Goal: Information Seeking & Learning: Learn about a topic

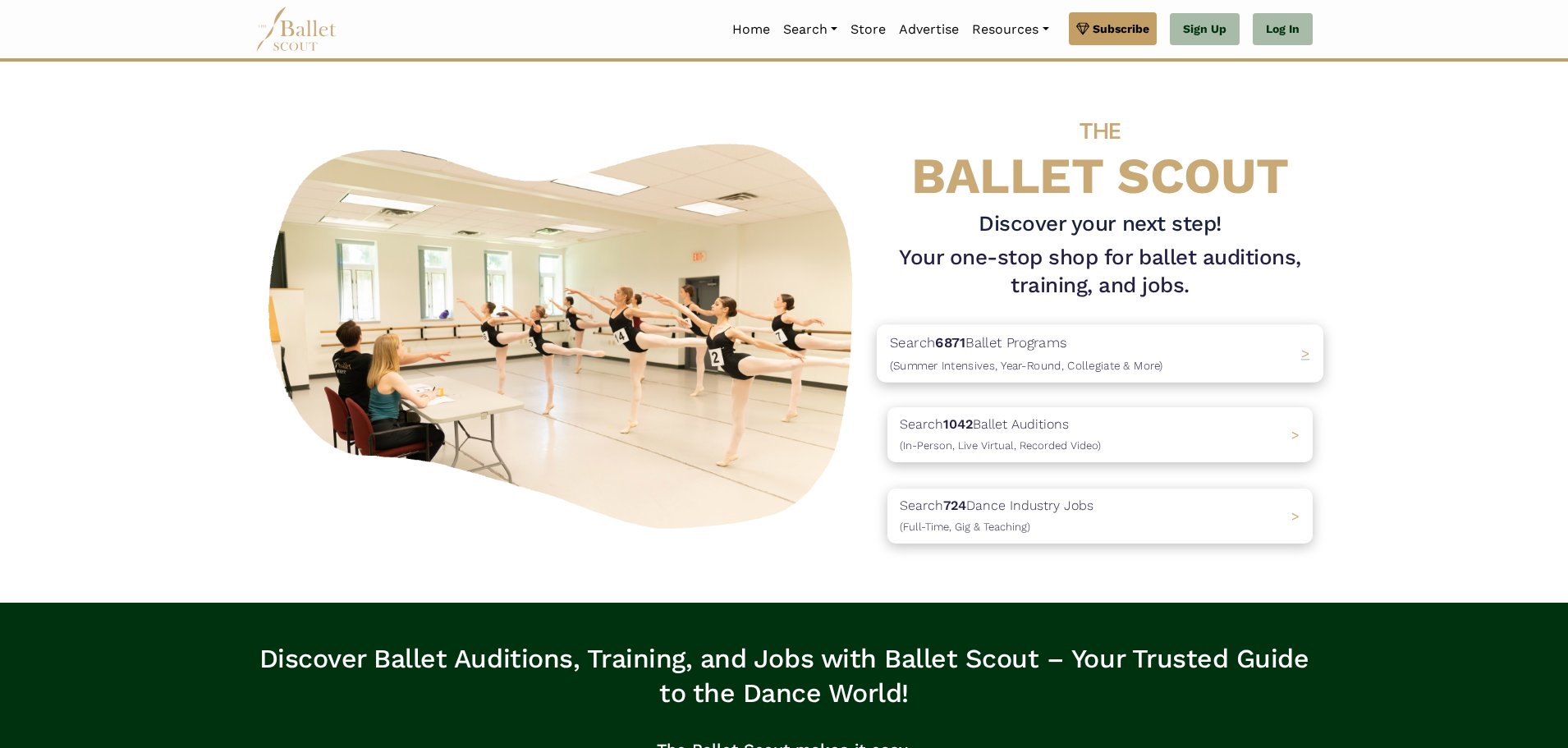
click at [1306, 352] on span ">" at bounding box center [1306, 353] width 9 height 16
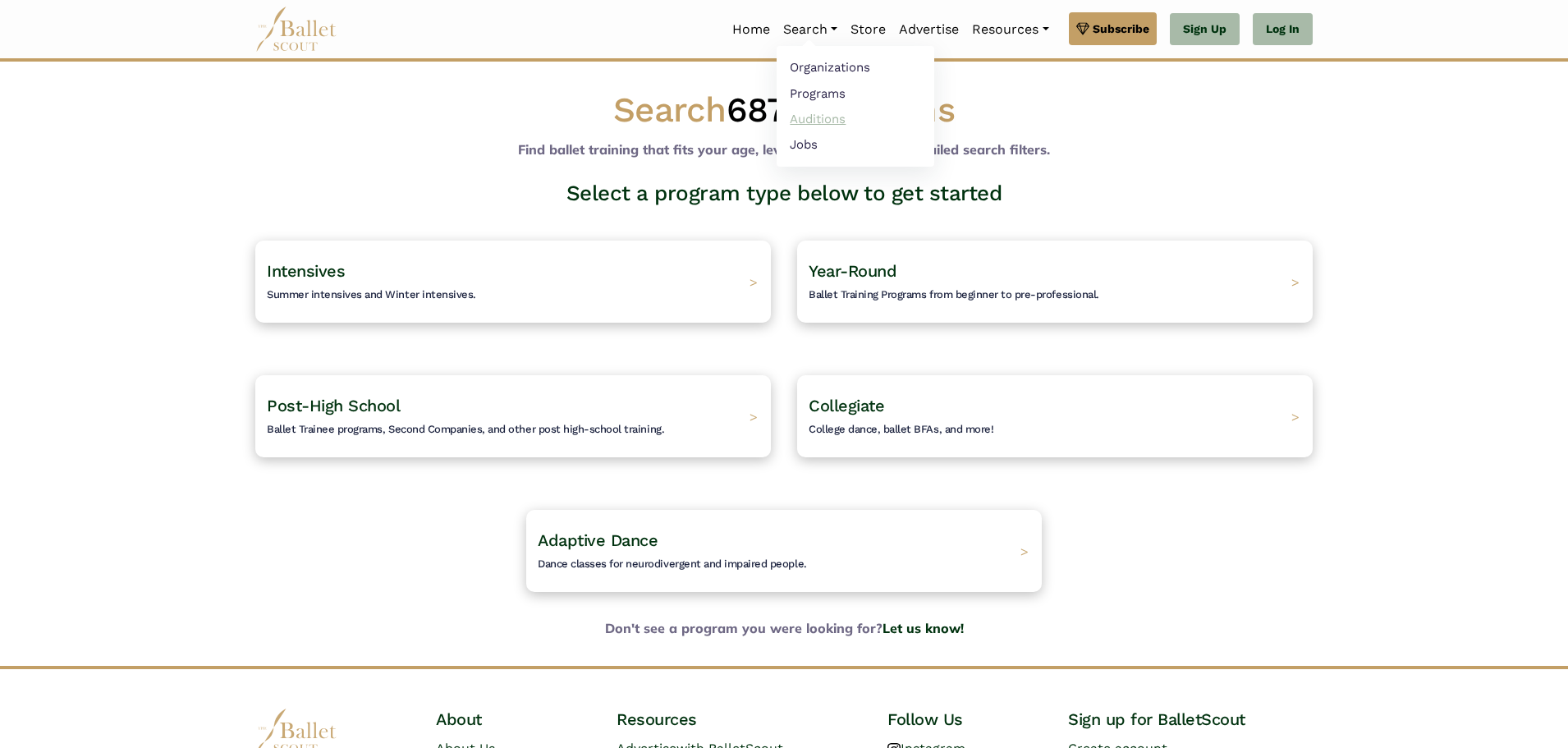
click at [827, 119] on link "Auditions" at bounding box center [856, 118] width 158 height 25
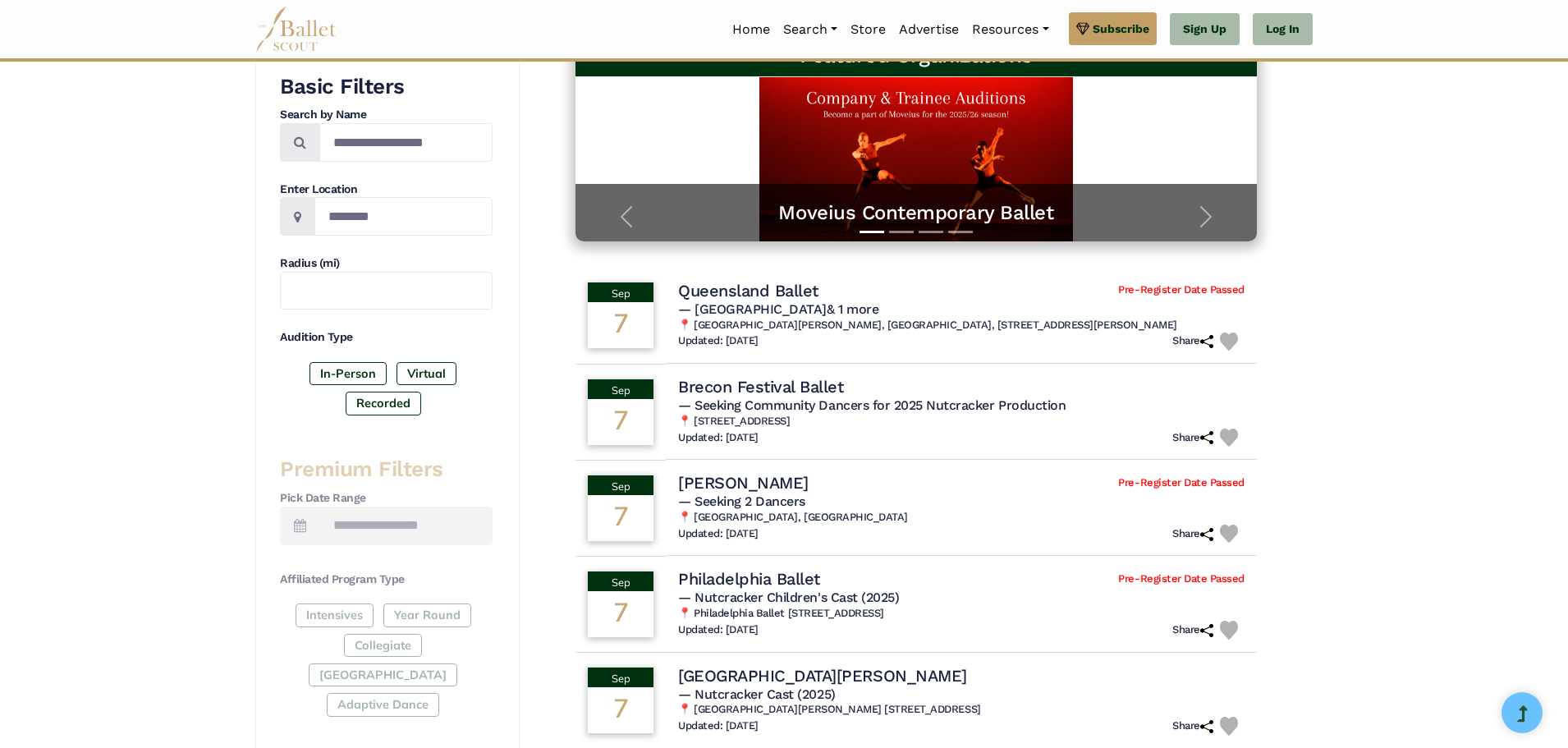
scroll to position [82, 0]
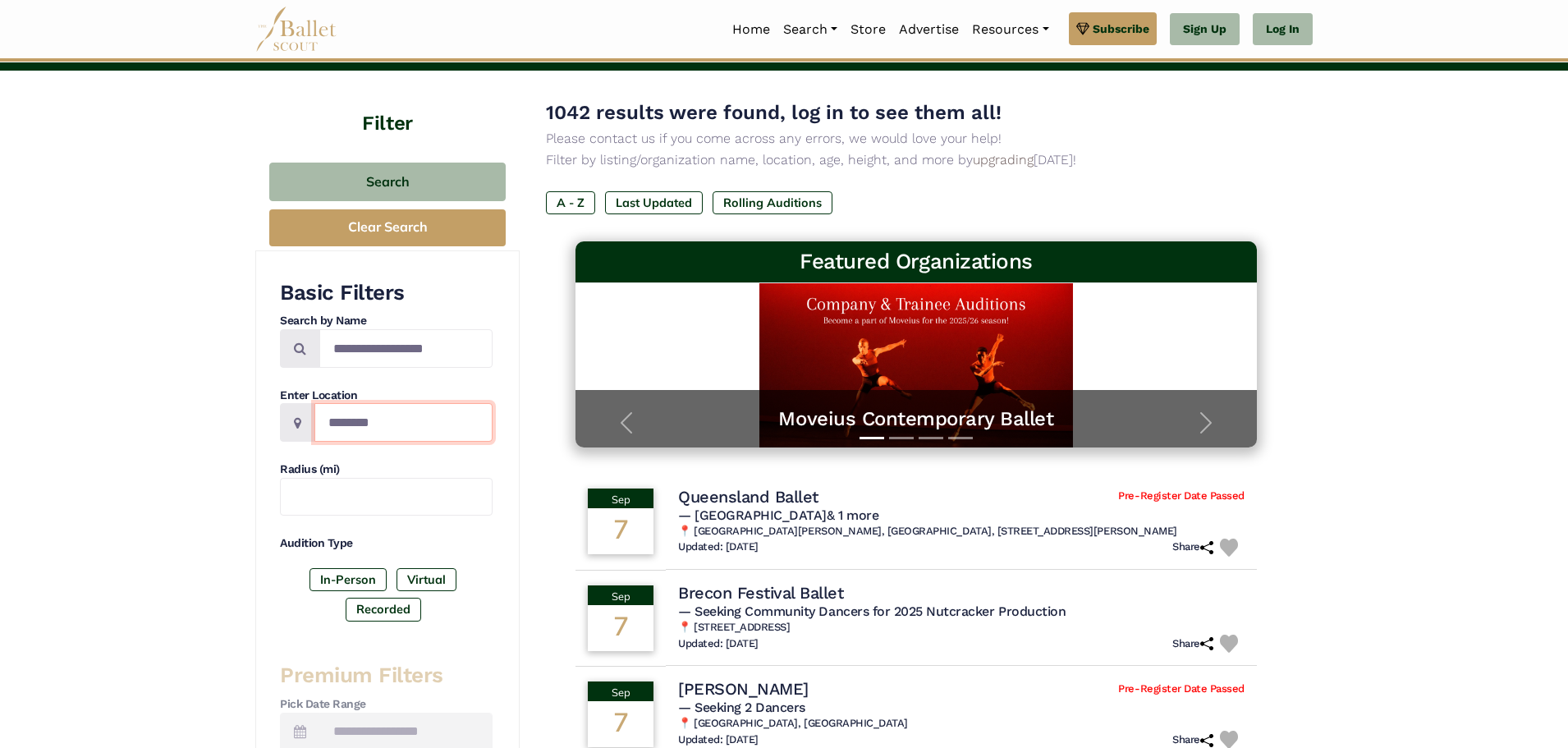
click at [364, 426] on input "Location" at bounding box center [403, 422] width 178 height 39
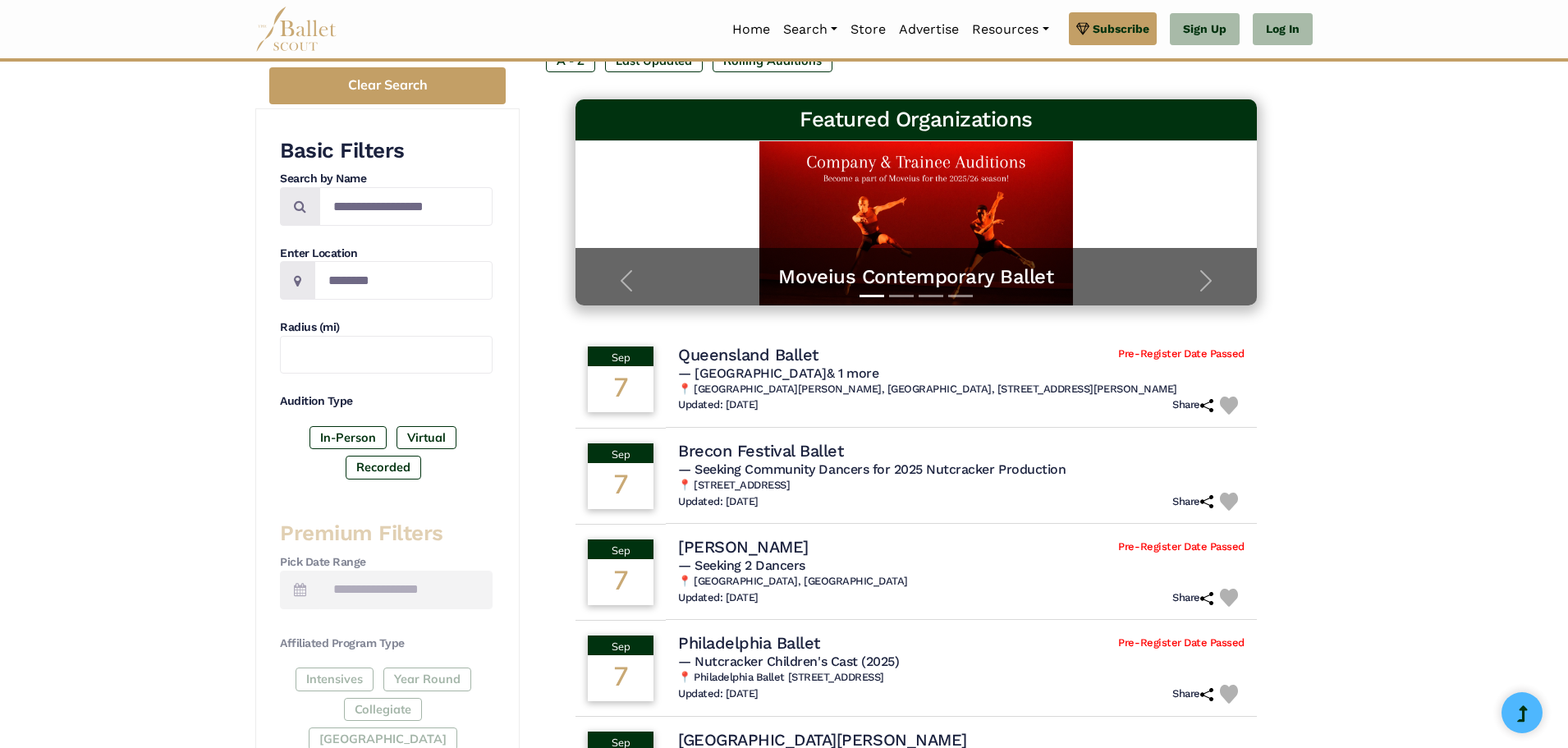
scroll to position [0, 0]
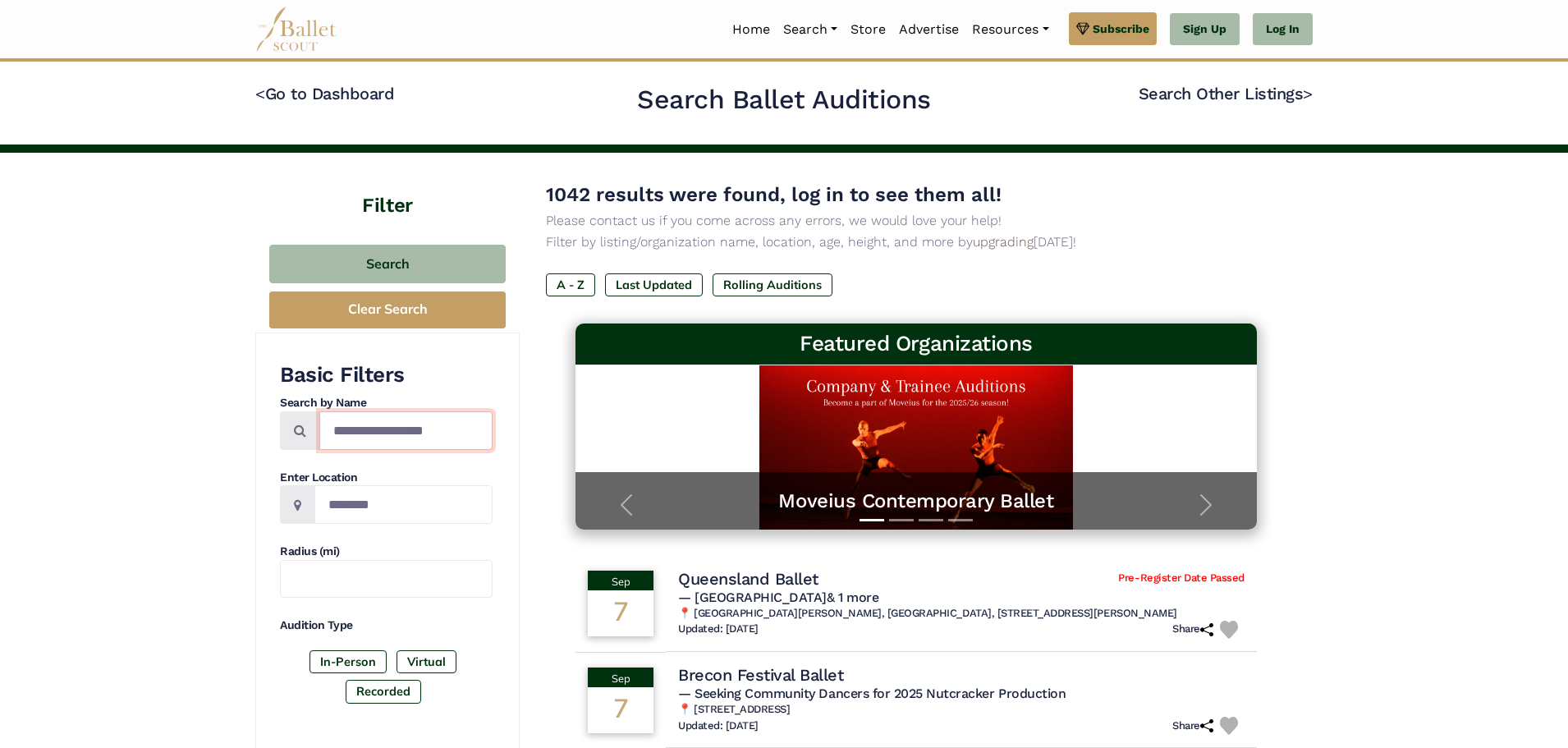
click at [414, 433] on input "Search by names..." at bounding box center [405, 430] width 173 height 39
type input "********"
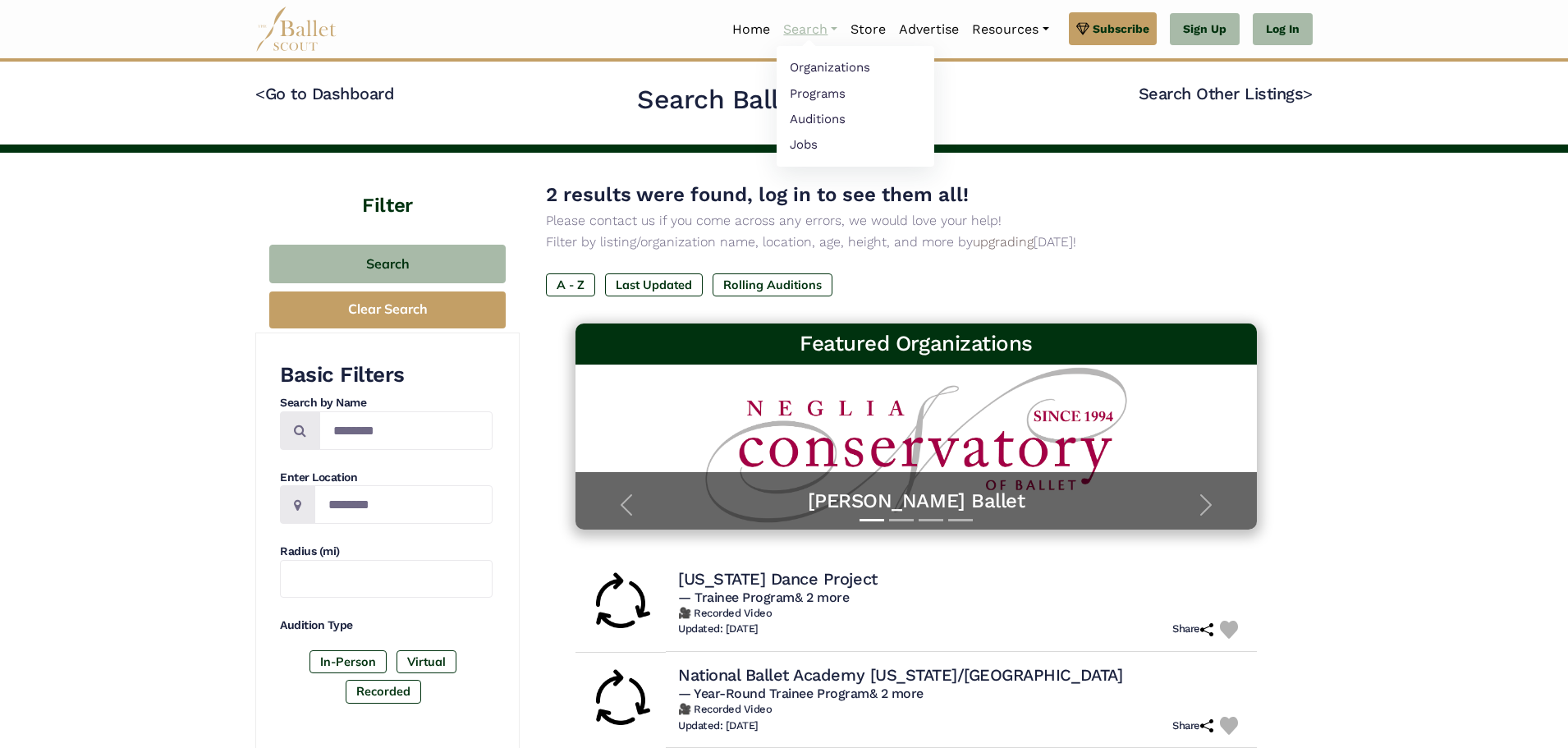
click at [801, 30] on link "Search" at bounding box center [811, 30] width 67 height 35
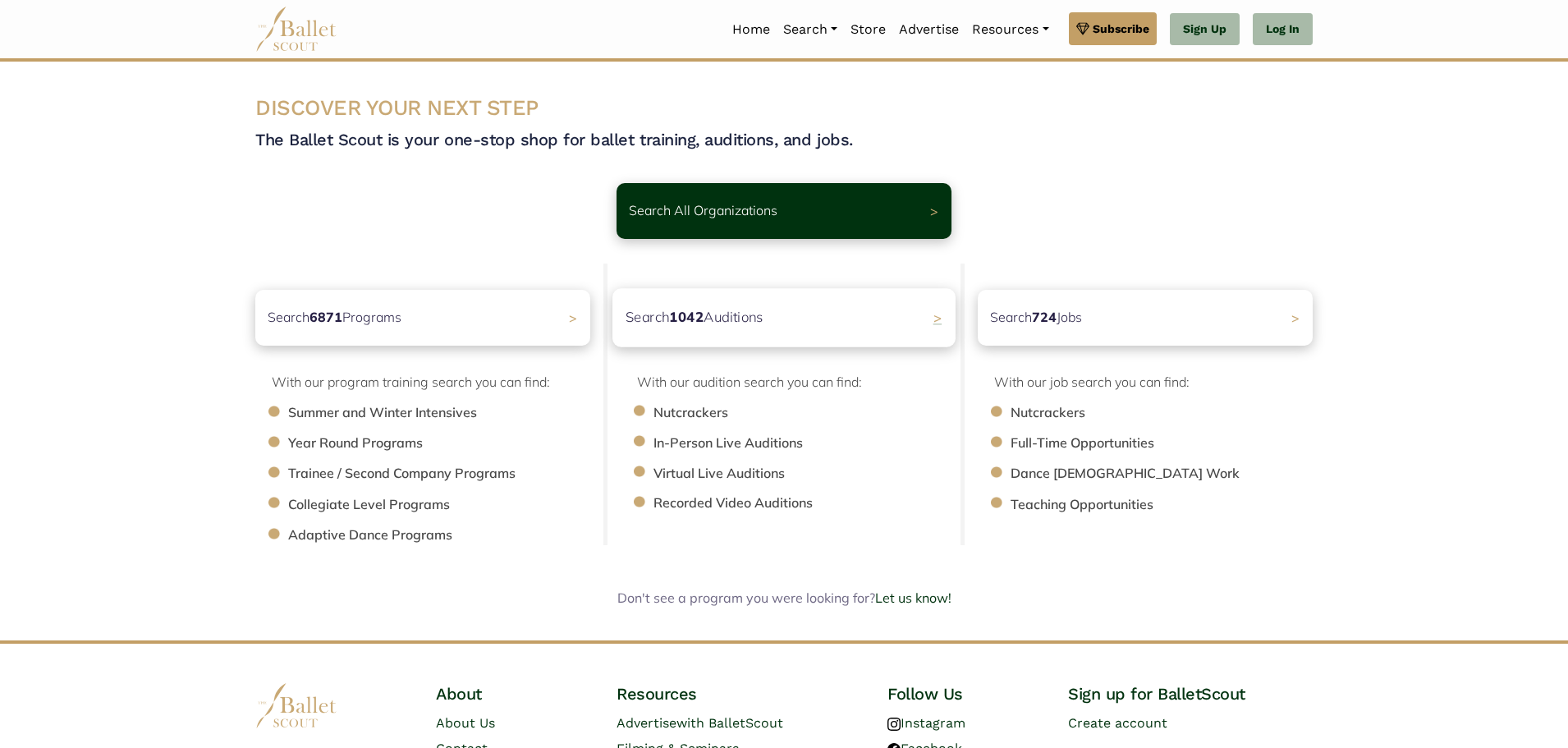
click at [933, 322] on span ">" at bounding box center [937, 317] width 9 height 17
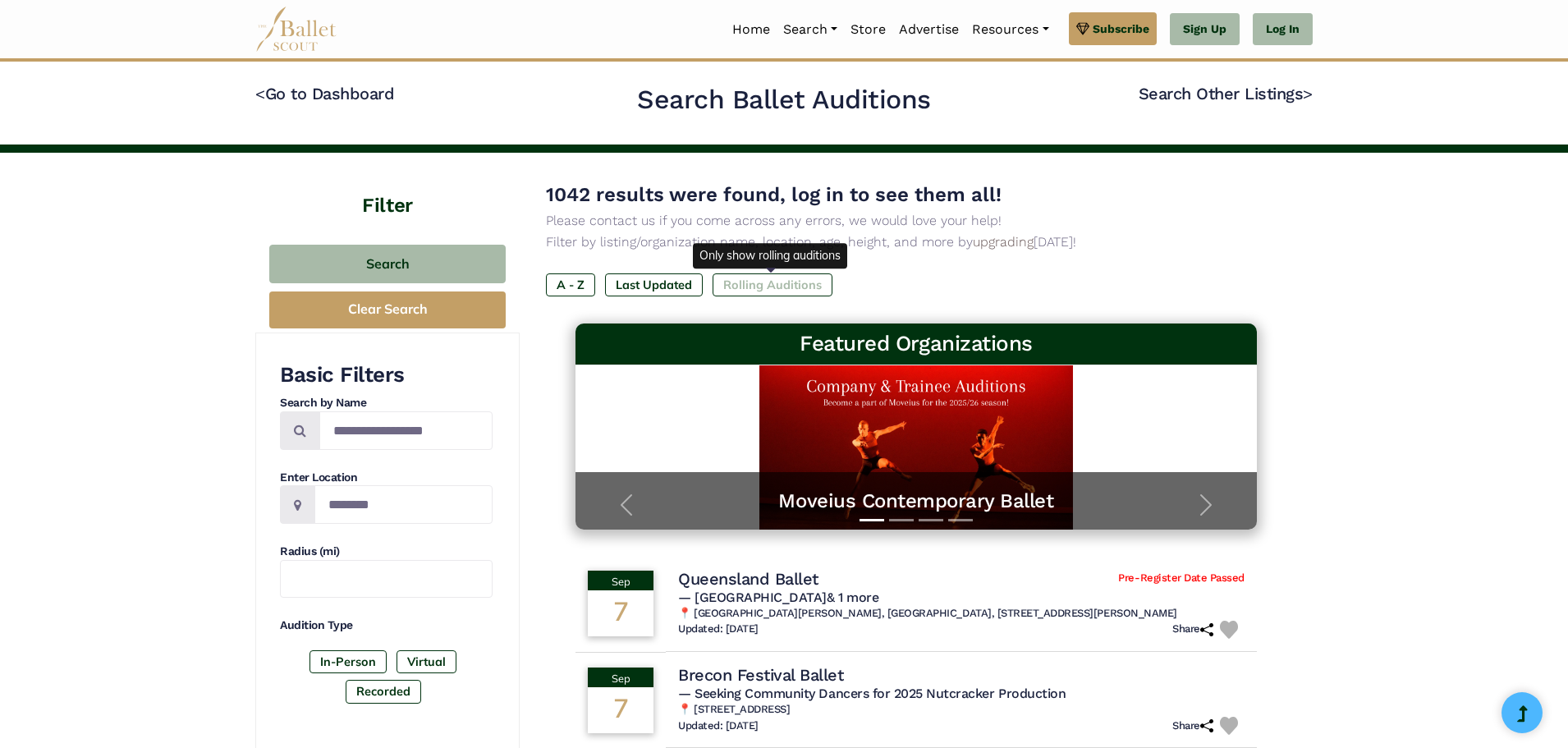
click at [762, 292] on label "Rolling Auditions" at bounding box center [773, 285] width 120 height 23
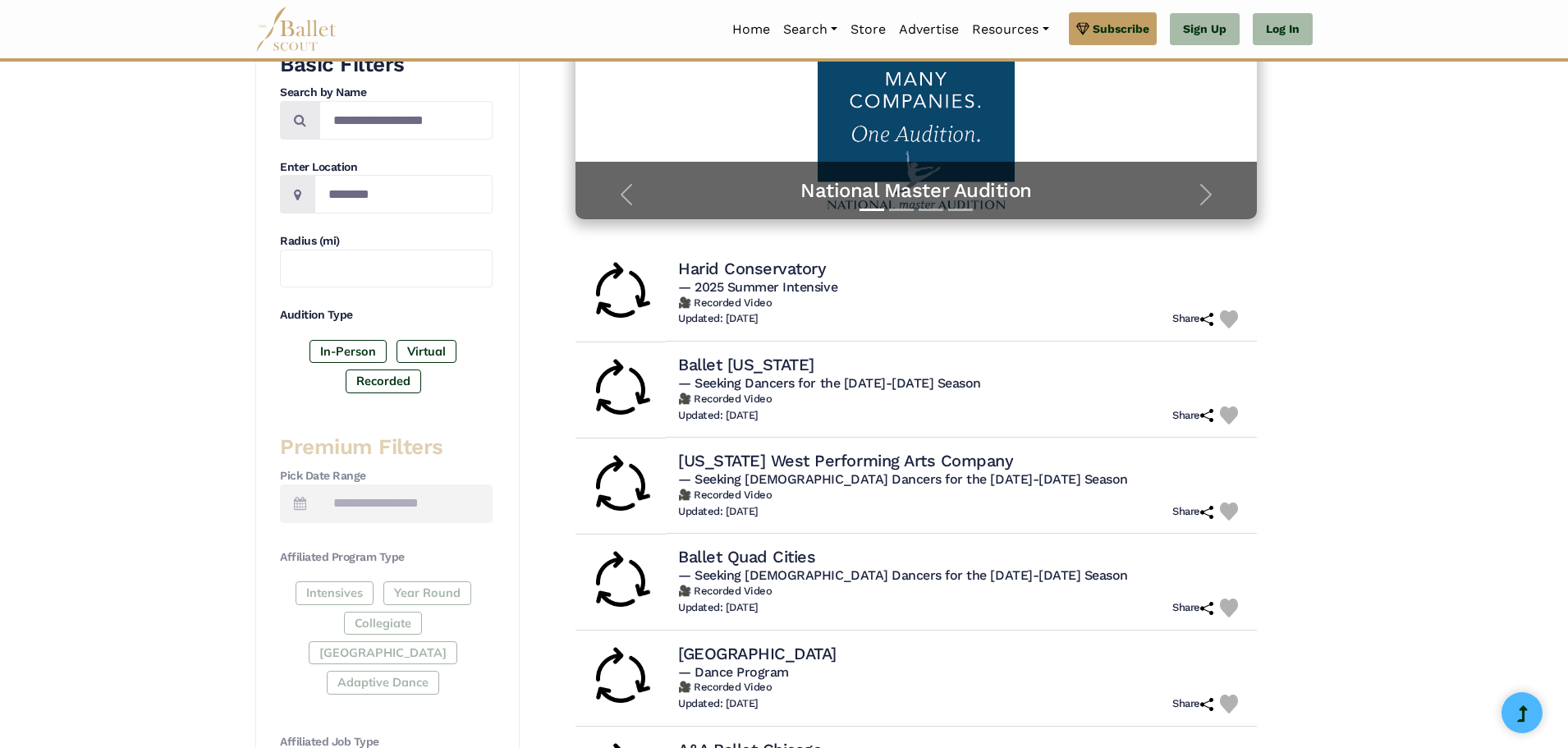
scroll to position [82, 0]
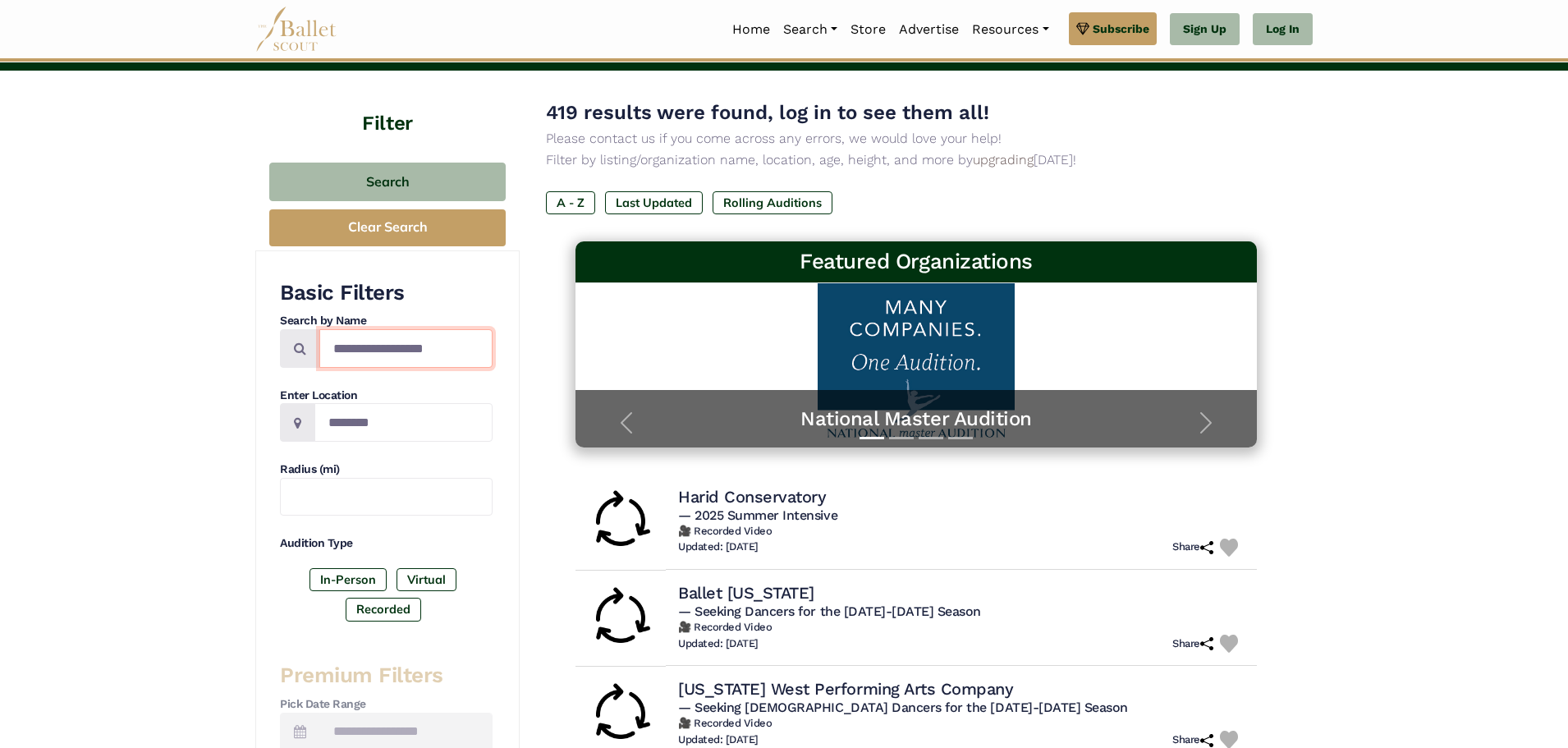
click at [431, 349] on input "Search by names..." at bounding box center [405, 348] width 173 height 39
click at [349, 419] on input "Location" at bounding box center [403, 422] width 178 height 39
click at [460, 348] on input "Search by names..." at bounding box center [405, 348] width 173 height 39
type input "*"
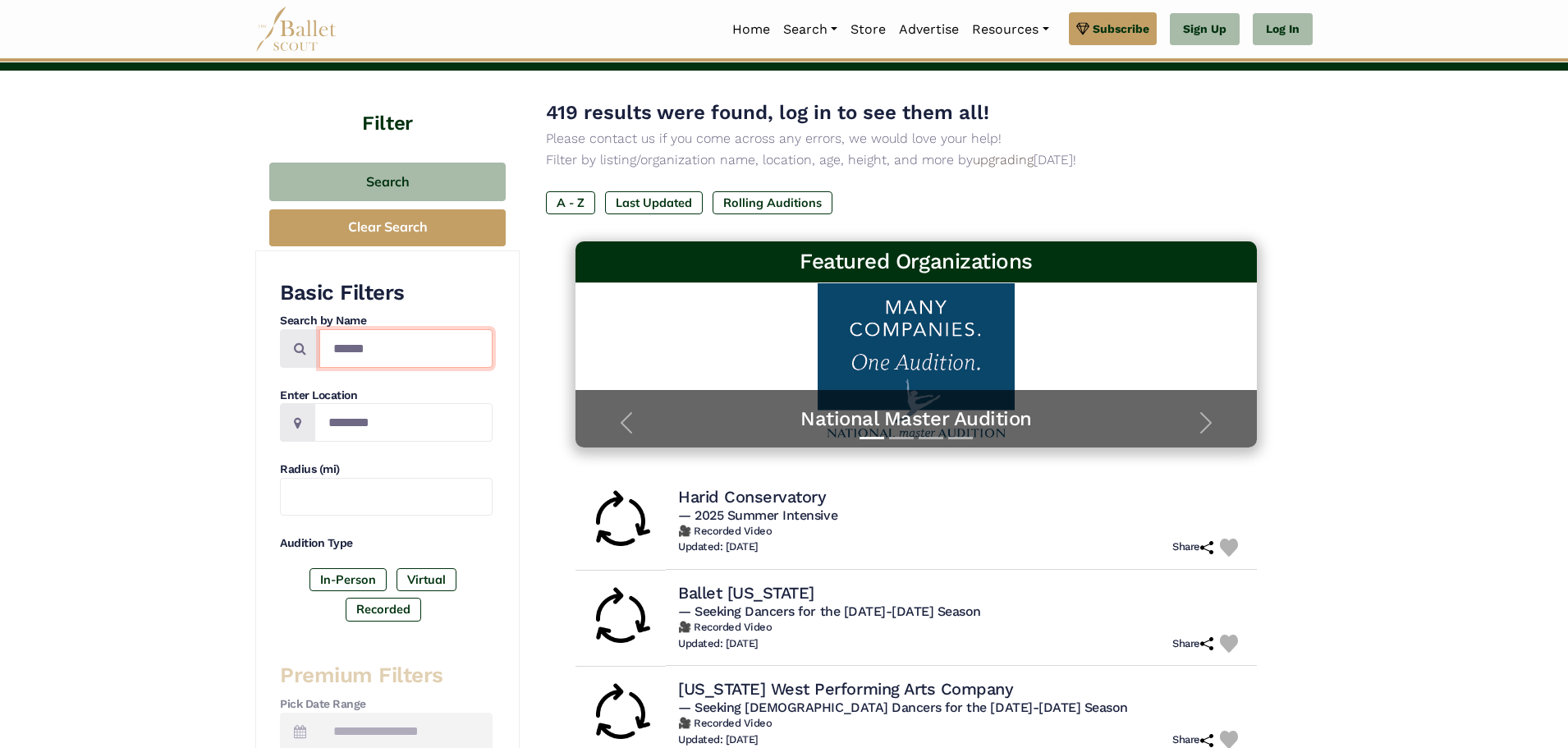
type input "******"
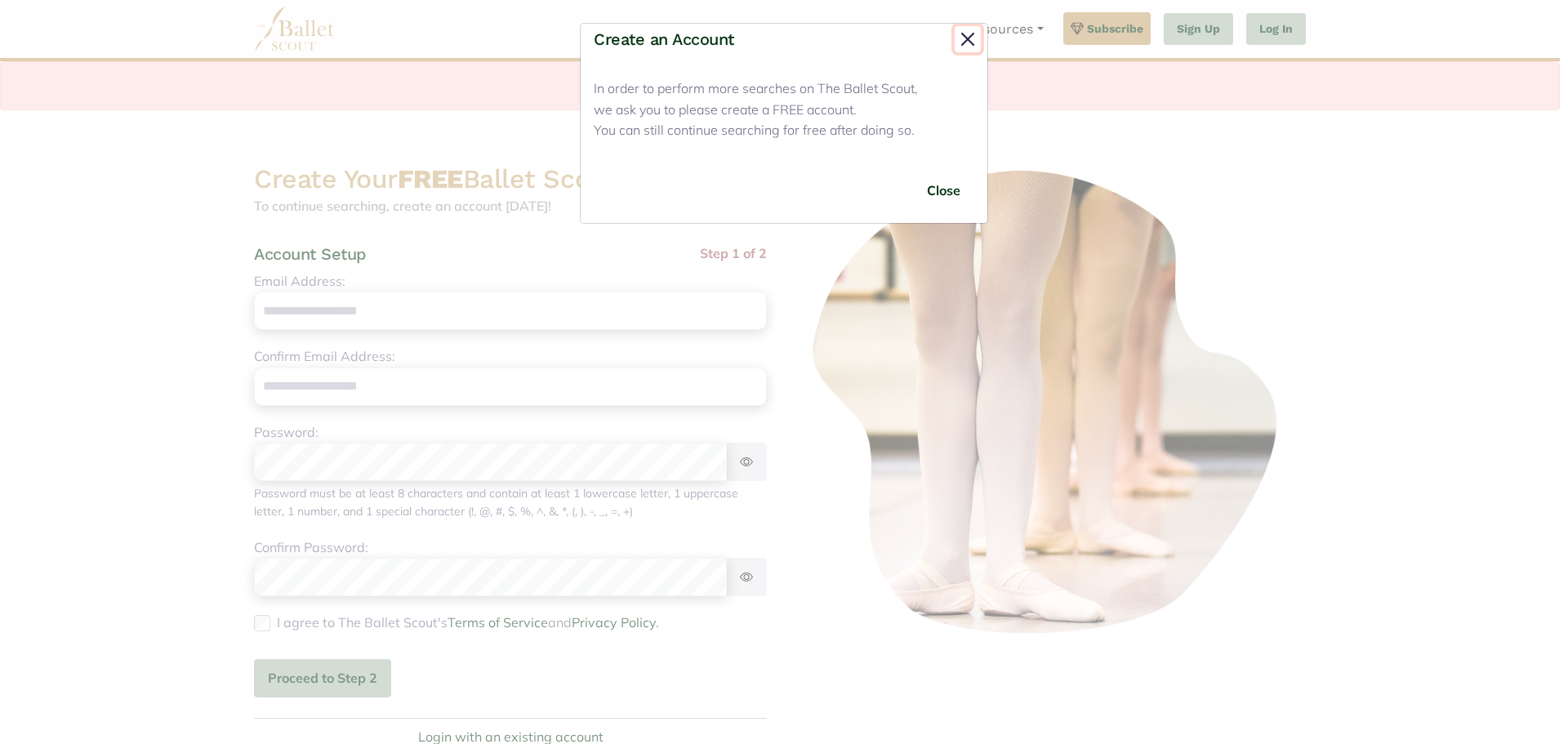
click at [973, 38] on button "Close" at bounding box center [968, 39] width 26 height 26
